Goal: Obtain resource: Download file/media

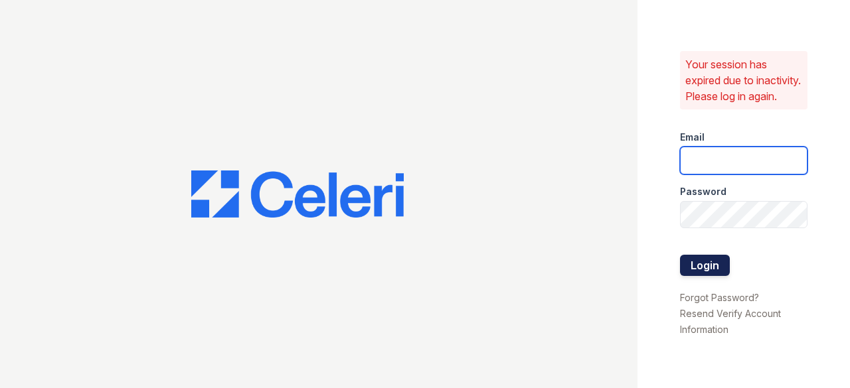
type input "[DOMAIN_NAME][EMAIL_ADDRESS][DOMAIN_NAME]"
click at [716, 276] on button "Login" at bounding box center [705, 265] width 50 height 21
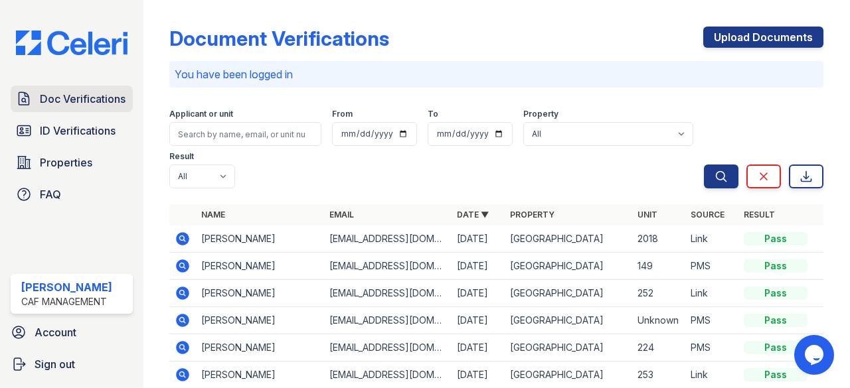
click at [92, 104] on span "Doc Verifications" at bounding box center [83, 99] width 86 height 16
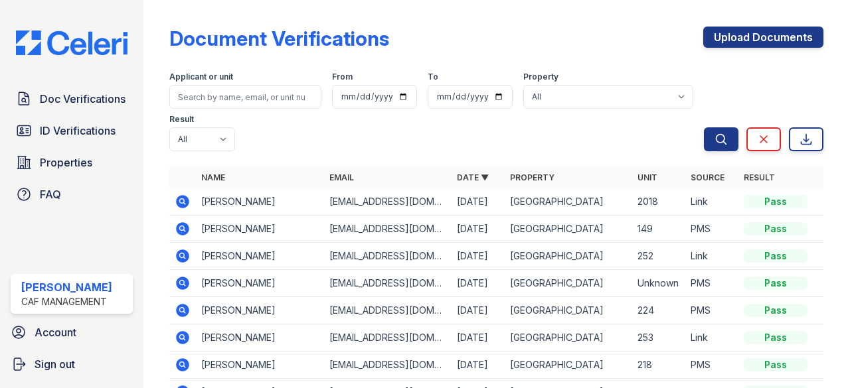
click at [183, 202] on icon at bounding box center [182, 200] width 3 height 3
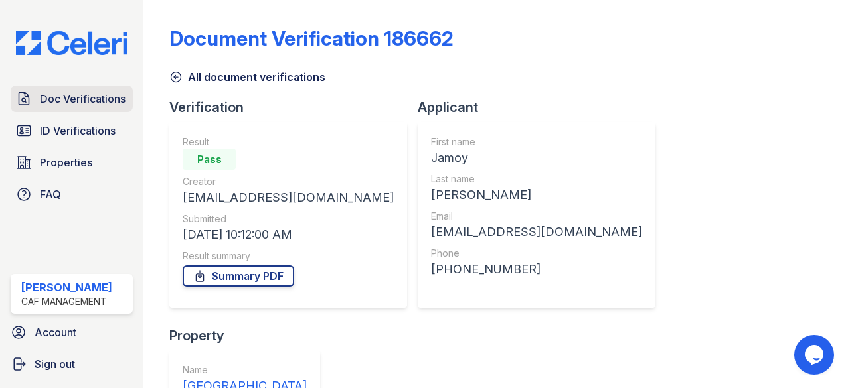
click at [100, 98] on span "Doc Verifications" at bounding box center [83, 99] width 86 height 16
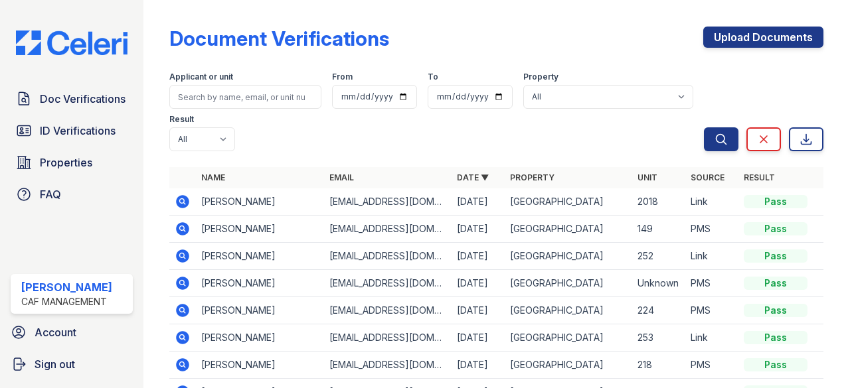
click at [179, 202] on icon at bounding box center [183, 201] width 13 height 13
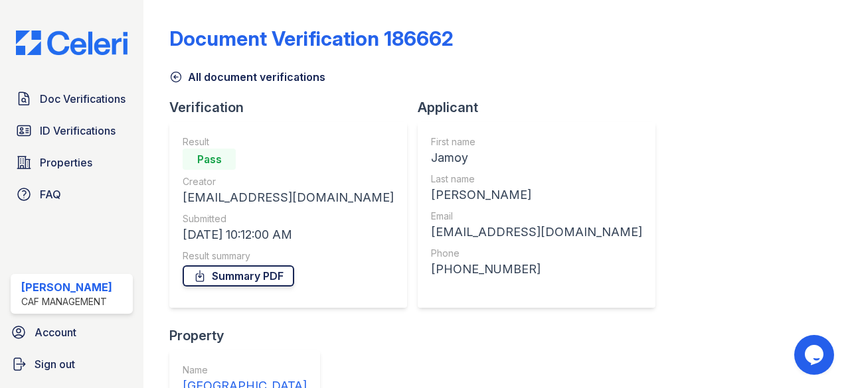
click at [285, 276] on link "Summary PDF" at bounding box center [239, 276] width 112 height 21
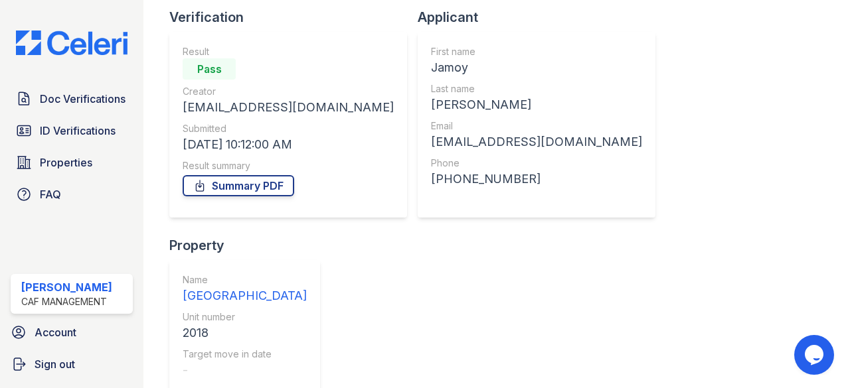
scroll to position [199, 0]
